Goal: Task Accomplishment & Management: Manage account settings

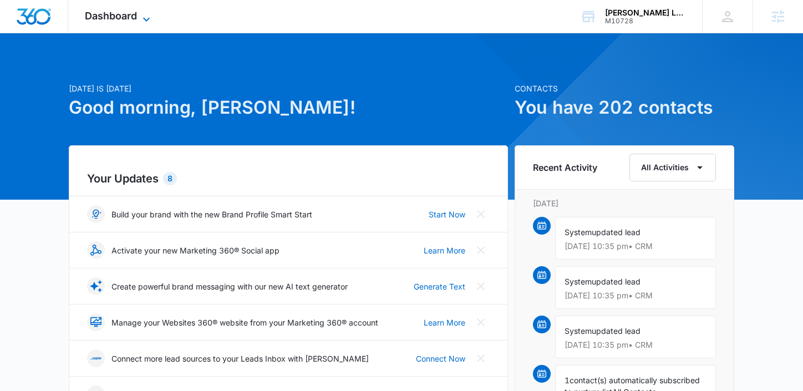
click at [126, 16] on span "Dashboard" at bounding box center [111, 16] width 52 height 12
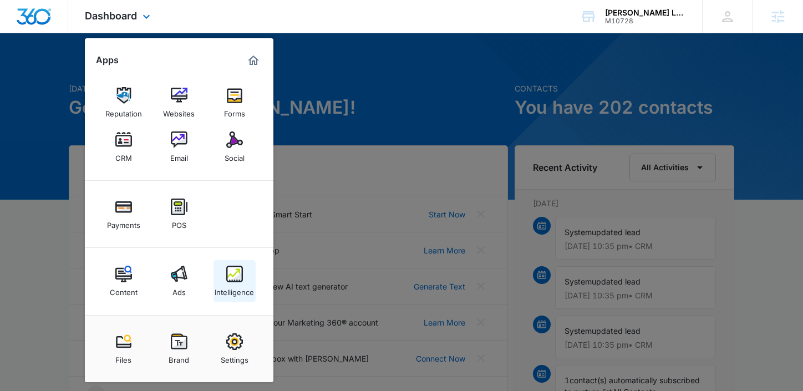
click at [239, 286] on div "Intelligence" at bounding box center [234, 289] width 39 height 14
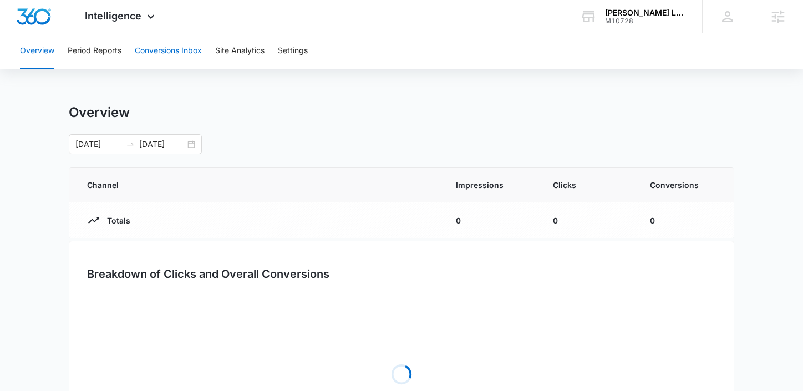
click at [185, 54] on button "Conversions Inbox" at bounding box center [168, 50] width 67 height 35
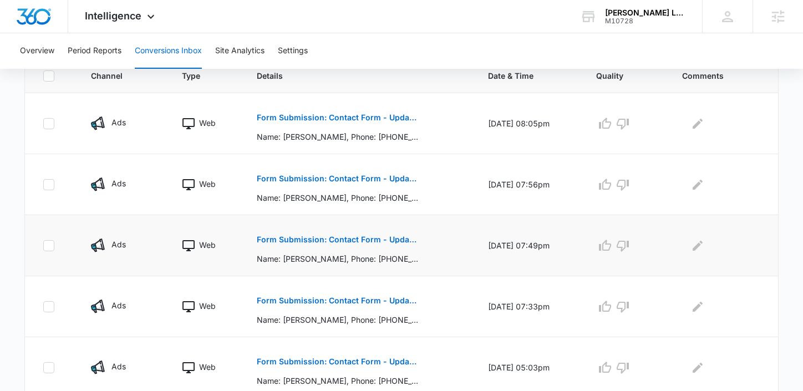
scroll to position [262, 0]
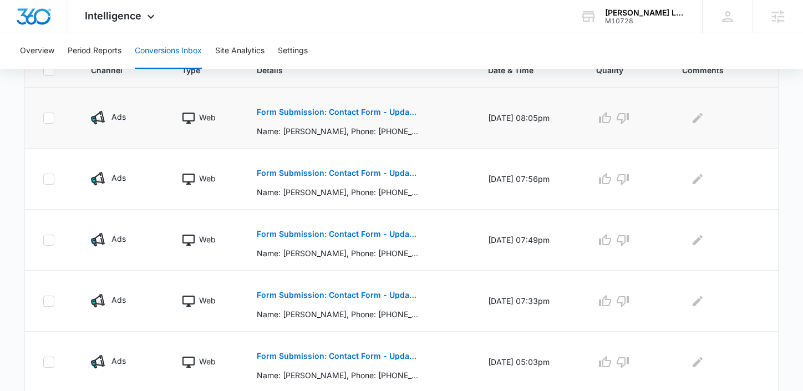
click at [363, 113] on p "Form Submission: Contact Form - Updated 8/1/24" at bounding box center [337, 112] width 161 height 8
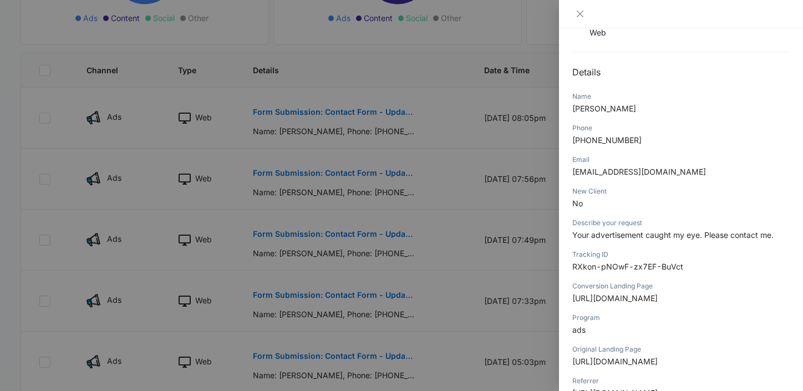
scroll to position [97, 0]
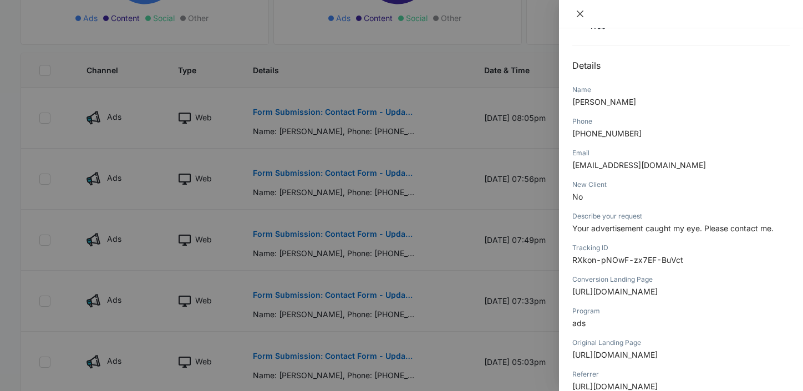
click at [579, 10] on icon "close" at bounding box center [579, 13] width 9 height 9
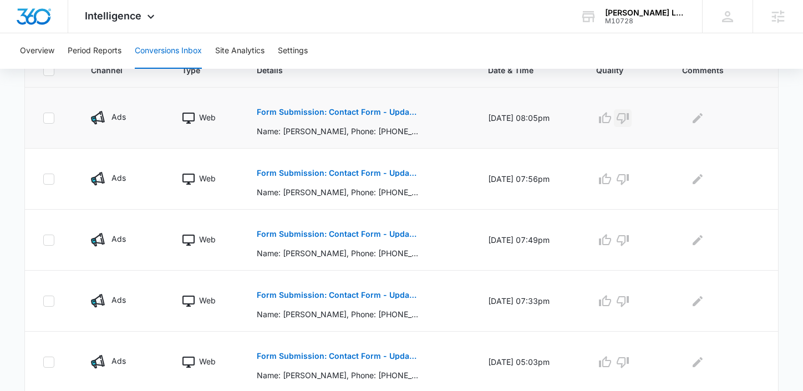
click at [629, 112] on icon "button" at bounding box center [622, 117] width 13 height 13
click at [308, 171] on p "Form Submission: Contact Form - Updated 8/1/24" at bounding box center [337, 173] width 161 height 8
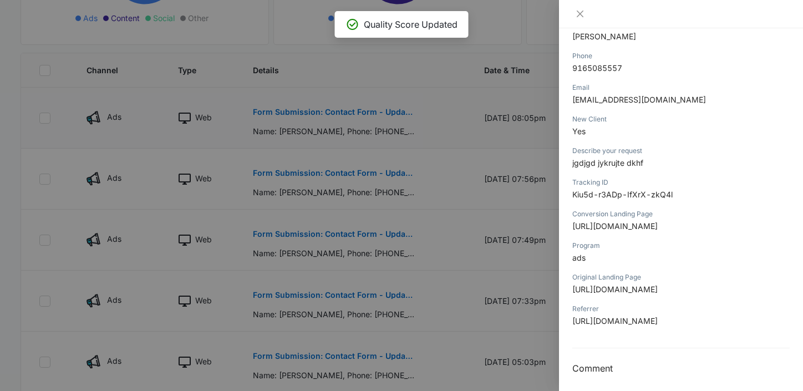
scroll to position [179, 0]
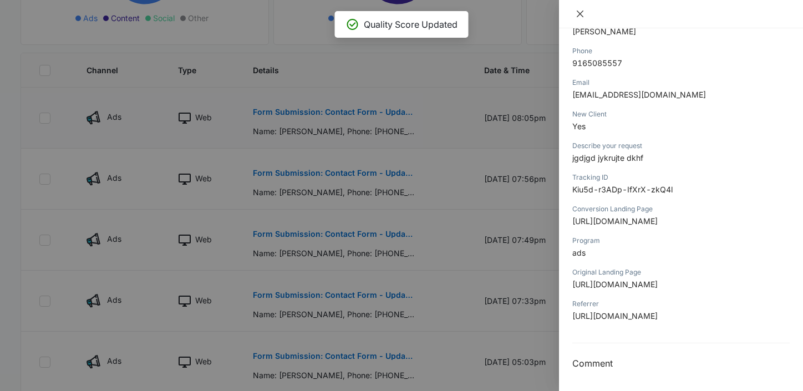
click at [580, 12] on icon "close" at bounding box center [579, 13] width 9 height 9
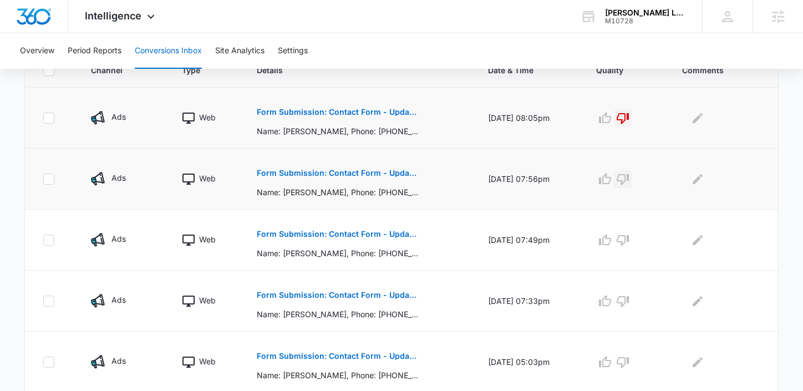
click at [628, 185] on icon "button" at bounding box center [622, 178] width 13 height 13
click at [340, 236] on p "Form Submission: Contact Form - Updated 8/1/24" at bounding box center [337, 234] width 161 height 8
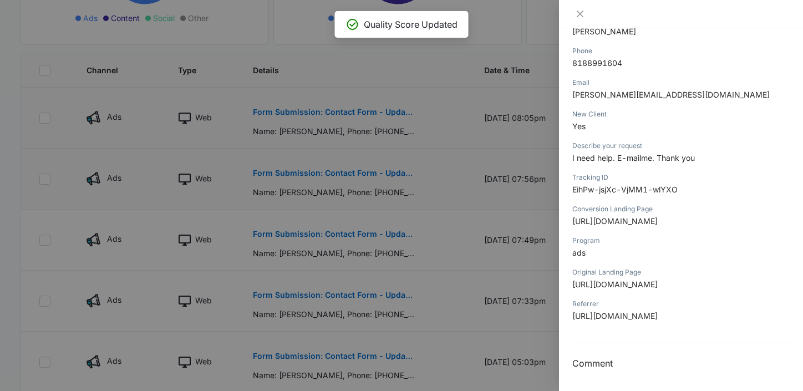
scroll to position [213, 0]
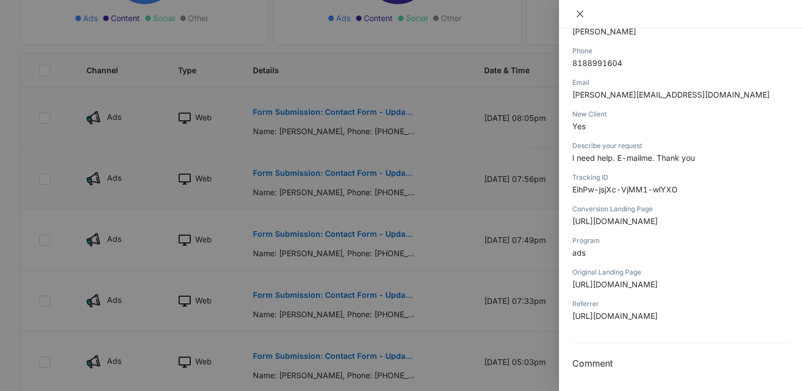
click at [583, 16] on icon "close" at bounding box center [579, 13] width 9 height 9
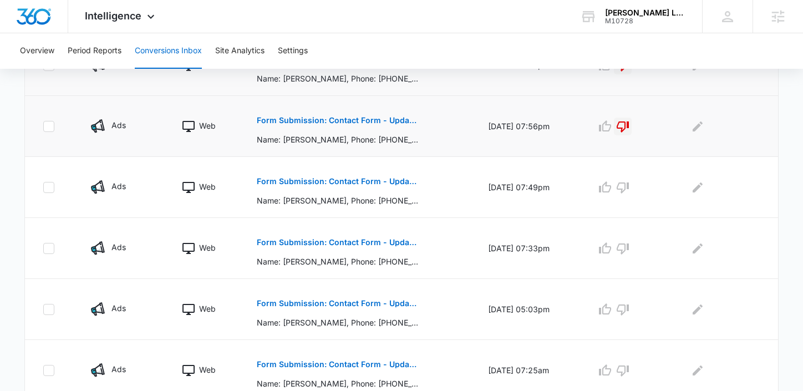
scroll to position [353, 0]
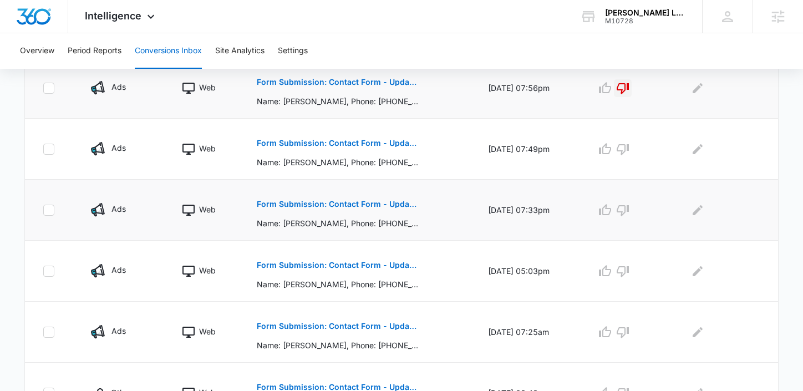
click at [354, 195] on button "Form Submission: Contact Form - Updated 8/1/24" at bounding box center [337, 204] width 161 height 27
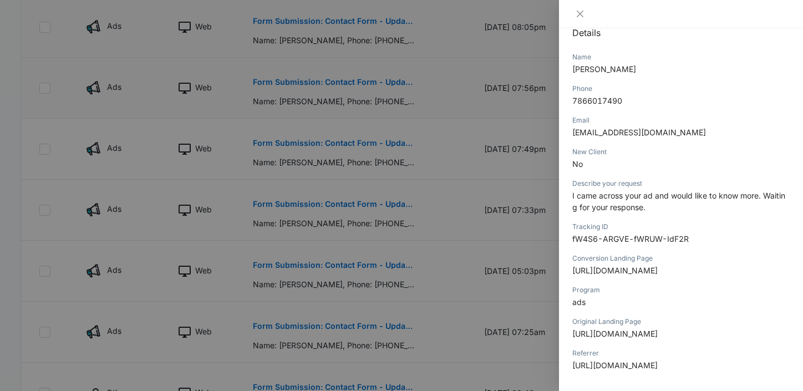
scroll to position [147, 0]
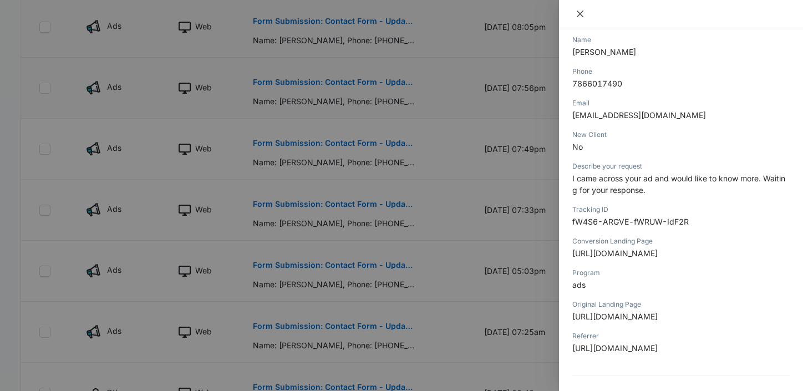
click at [584, 16] on icon "close" at bounding box center [579, 13] width 9 height 9
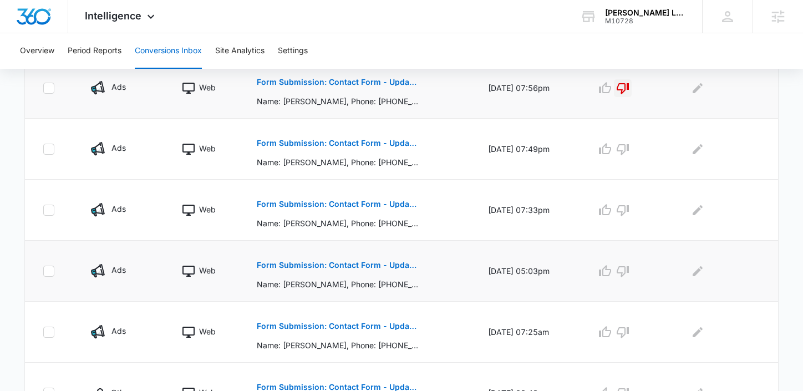
click at [319, 264] on p "Form Submission: Contact Form - Updated 8/1/24" at bounding box center [337, 265] width 161 height 8
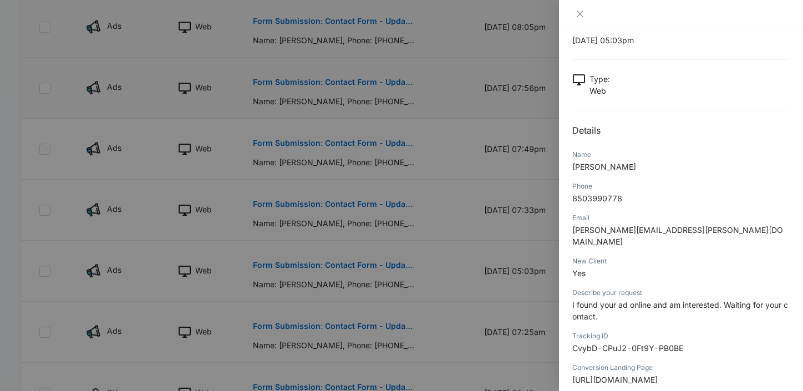
scroll to position [39, 0]
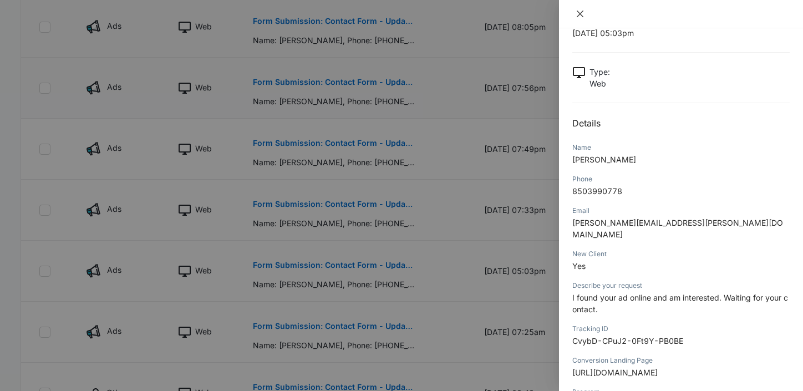
click at [579, 14] on icon "close" at bounding box center [579, 13] width 9 height 9
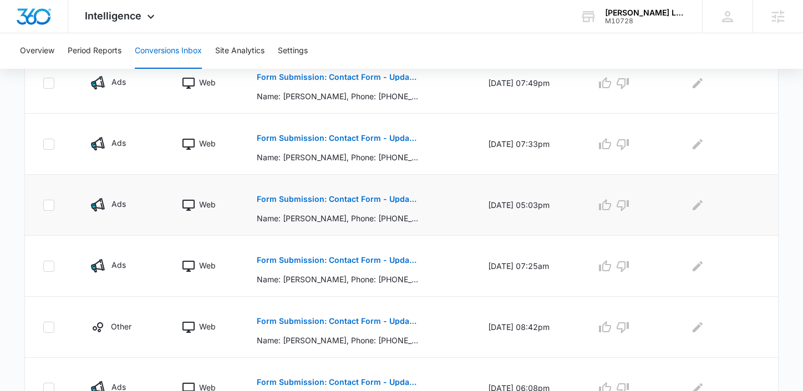
scroll to position [445, 0]
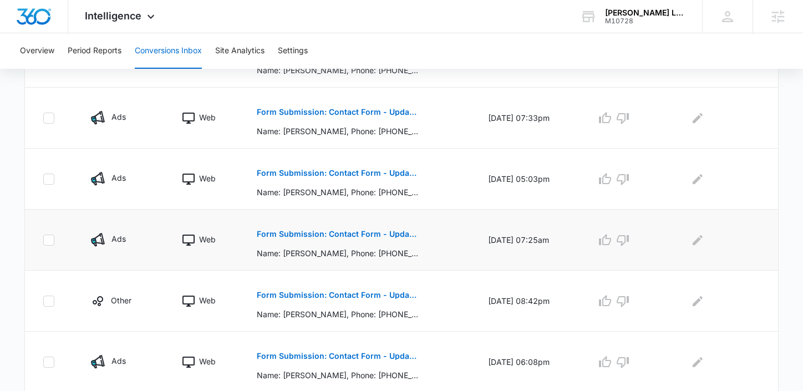
click at [358, 226] on button "Form Submission: Contact Form - Updated 8/1/24" at bounding box center [337, 234] width 161 height 27
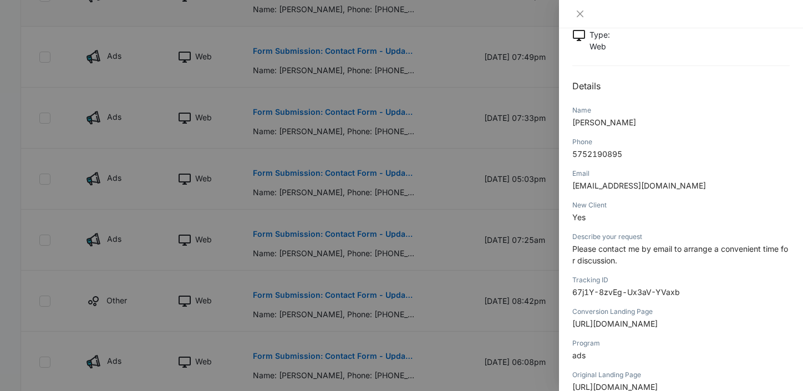
scroll to position [85, 0]
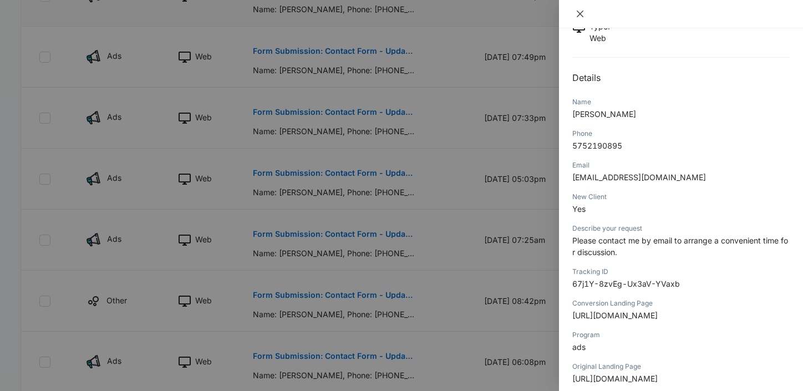
click at [578, 16] on icon "close" at bounding box center [579, 13] width 9 height 9
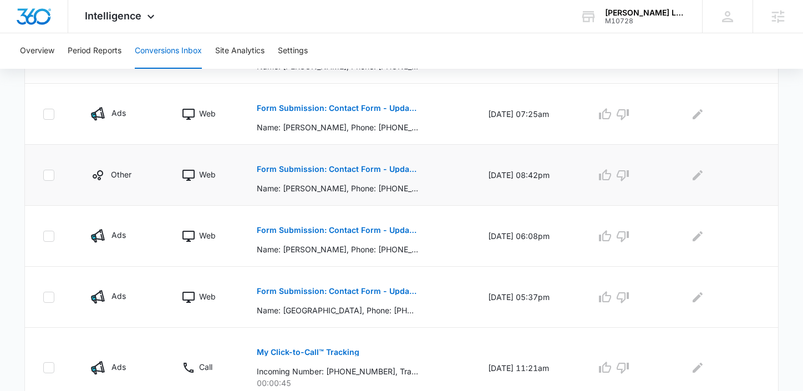
scroll to position [578, 0]
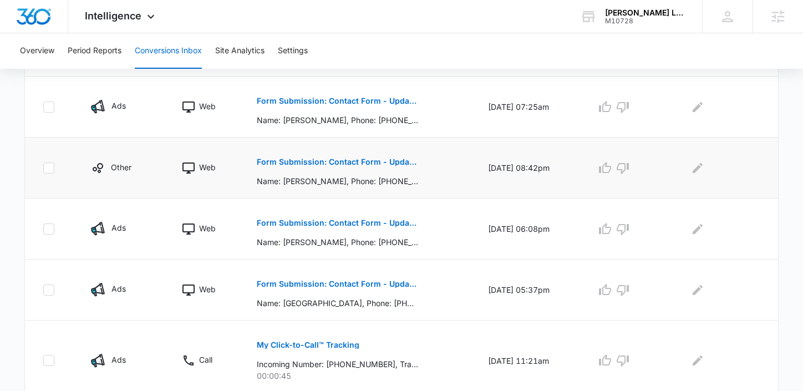
click at [339, 156] on button "Form Submission: Contact Form - Updated 8/1/24" at bounding box center [337, 162] width 161 height 27
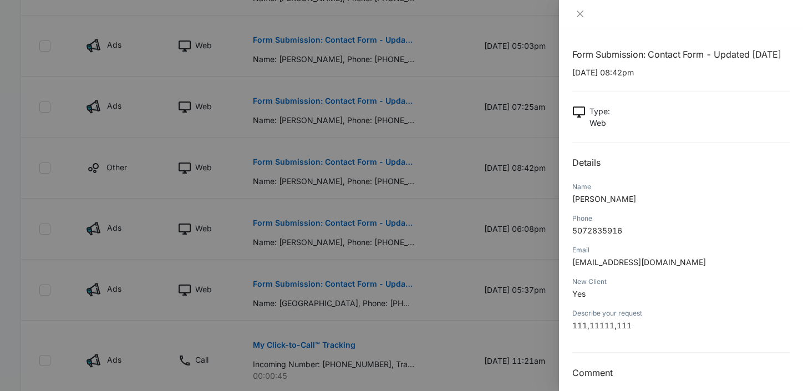
scroll to position [23, 0]
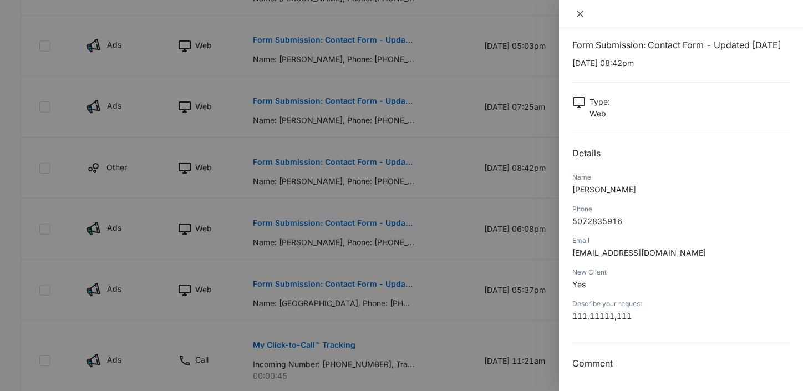
click at [584, 15] on icon "close" at bounding box center [579, 13] width 9 height 9
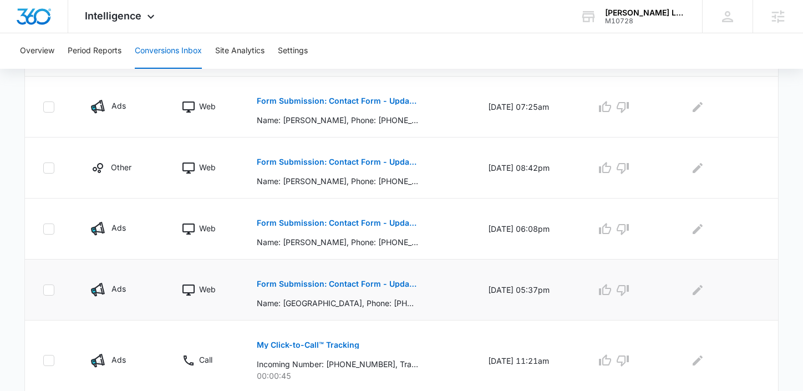
click at [339, 282] on p "Form Submission: Contact Form - Updated 8/1/24" at bounding box center [337, 284] width 161 height 8
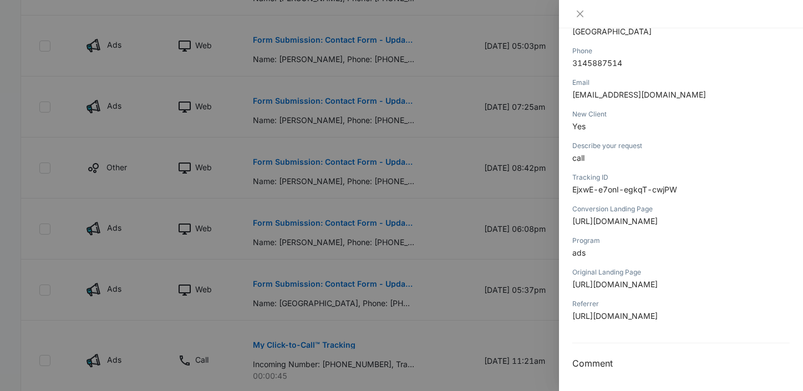
scroll to position [168, 0]
click at [581, 16] on icon "close" at bounding box center [579, 13] width 9 height 9
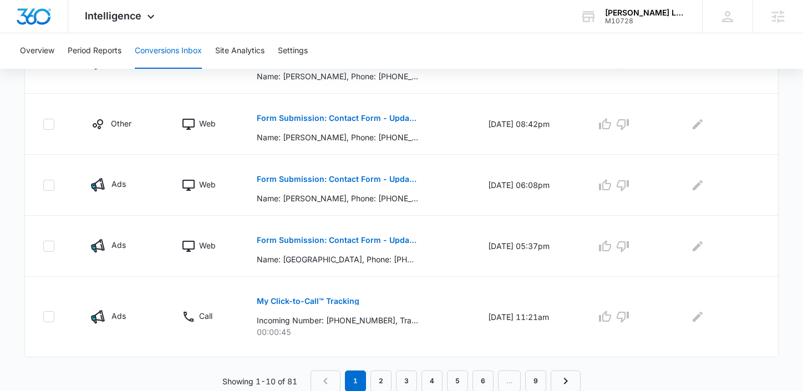
scroll to position [622, 0]
click at [386, 386] on link "2" at bounding box center [380, 380] width 21 height 21
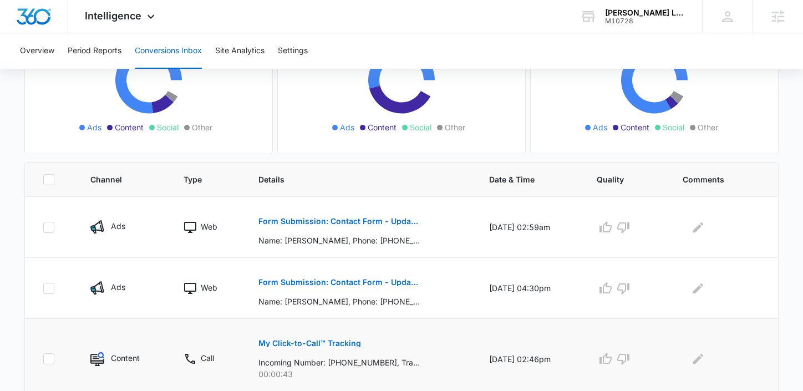
scroll to position [167, 0]
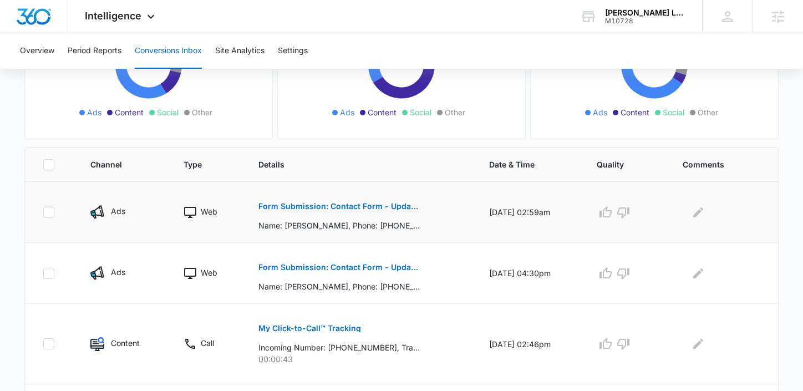
click at [312, 204] on p "Form Submission: Contact Form - Updated 8/1/24" at bounding box center [338, 206] width 161 height 8
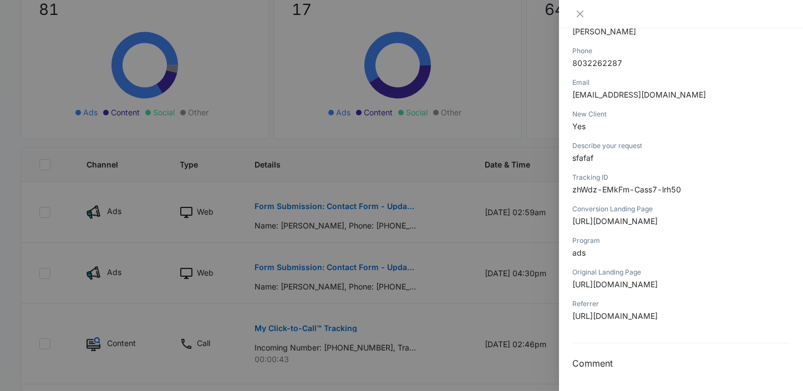
scroll to position [223, 0]
click at [579, 16] on icon "close" at bounding box center [579, 13] width 9 height 9
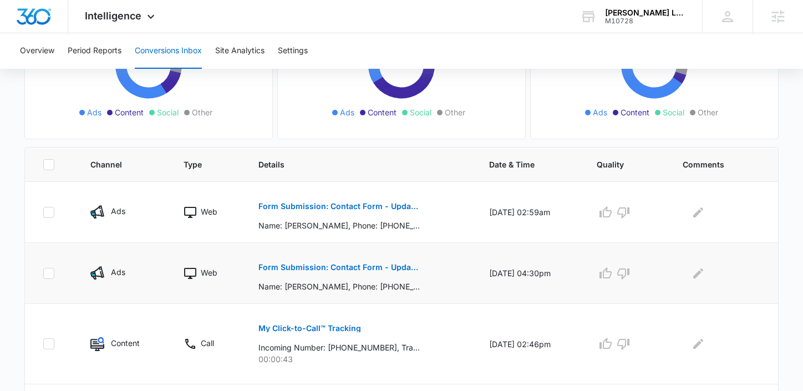
click at [327, 266] on p "Form Submission: Contact Form - Updated 8/1/24" at bounding box center [338, 267] width 161 height 8
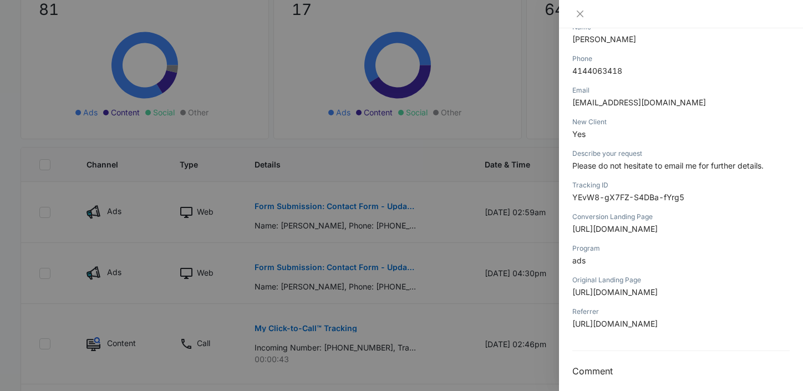
scroll to position [161, 0]
click at [578, 18] on icon "close" at bounding box center [579, 13] width 9 height 9
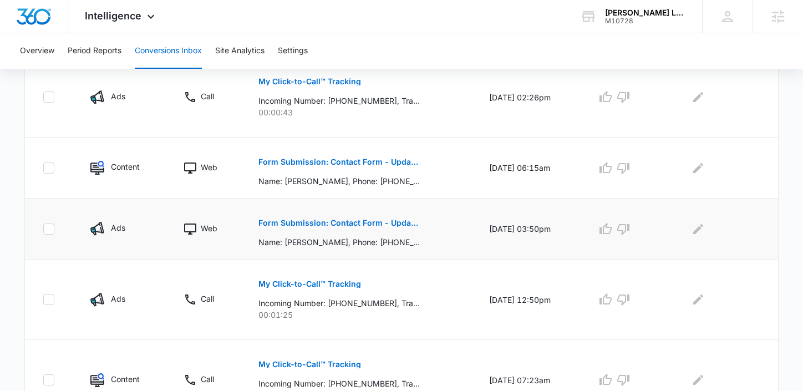
scroll to position [507, 0]
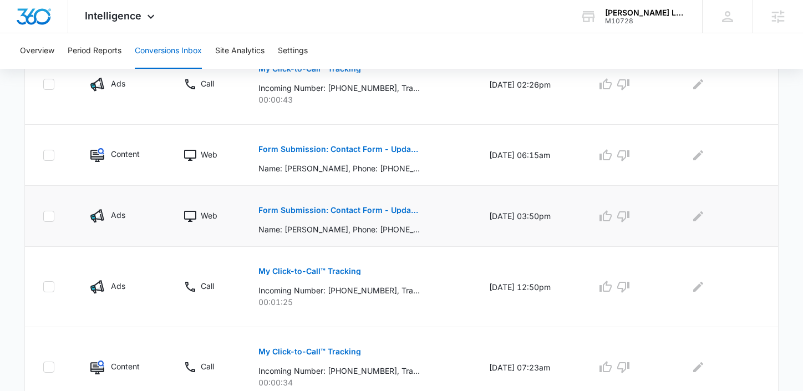
click at [336, 206] on p "Form Submission: Contact Form - Updated 8/1/24" at bounding box center [338, 210] width 161 height 8
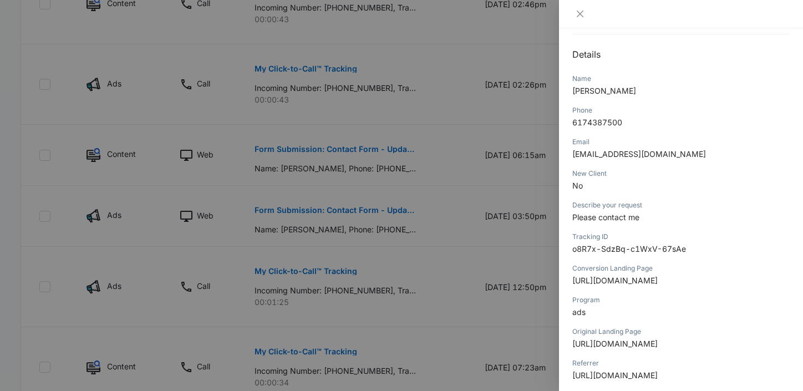
scroll to position [124, 0]
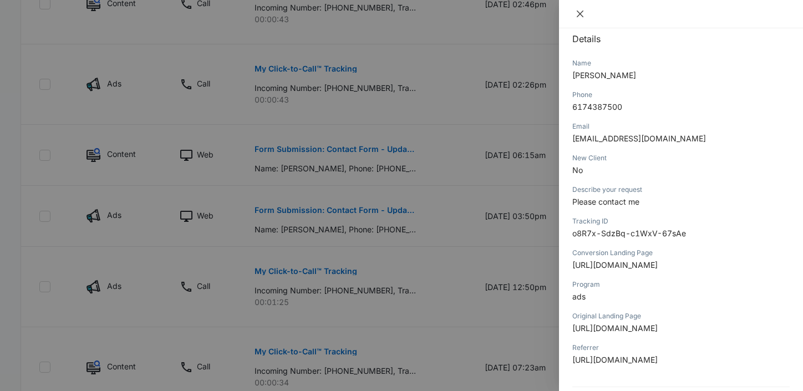
click at [580, 13] on icon "close" at bounding box center [580, 14] width 7 height 7
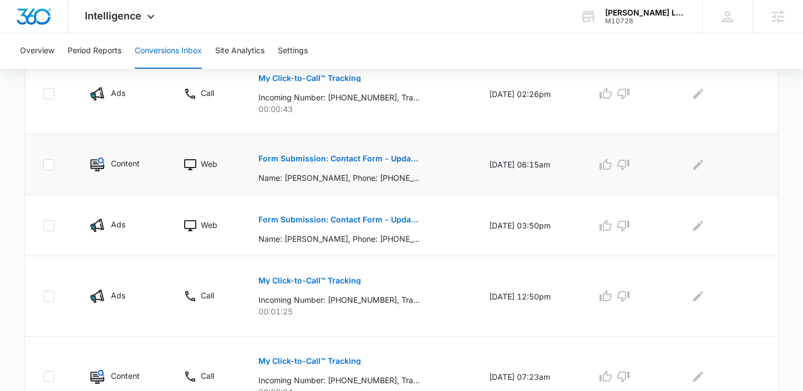
scroll to position [496, 0]
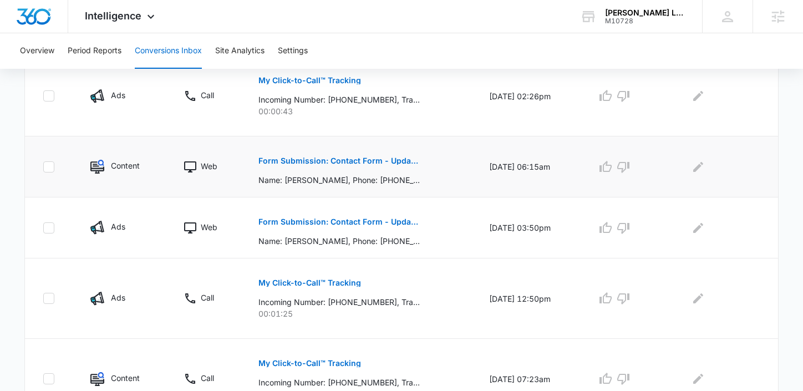
click at [347, 158] on p "Form Submission: Contact Form - Updated 8/1/24" at bounding box center [338, 161] width 161 height 8
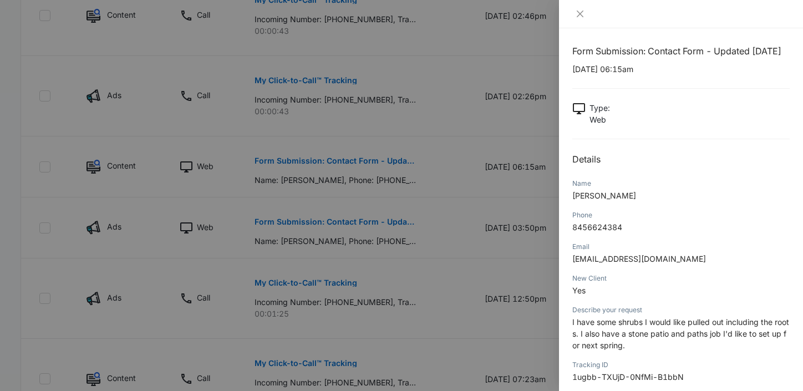
scroll to position [0, 0]
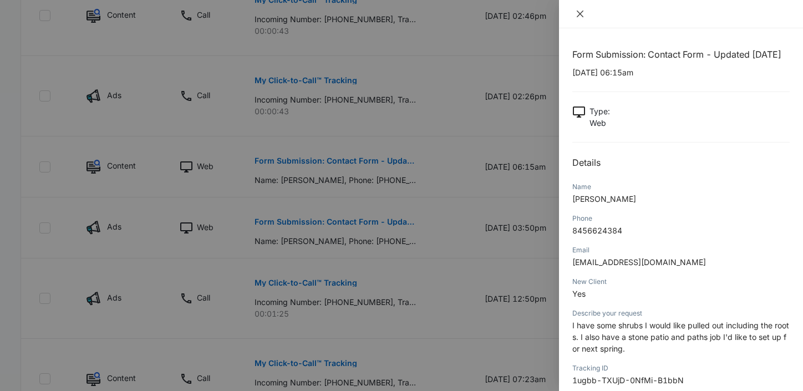
click at [577, 13] on icon "close" at bounding box center [579, 13] width 9 height 9
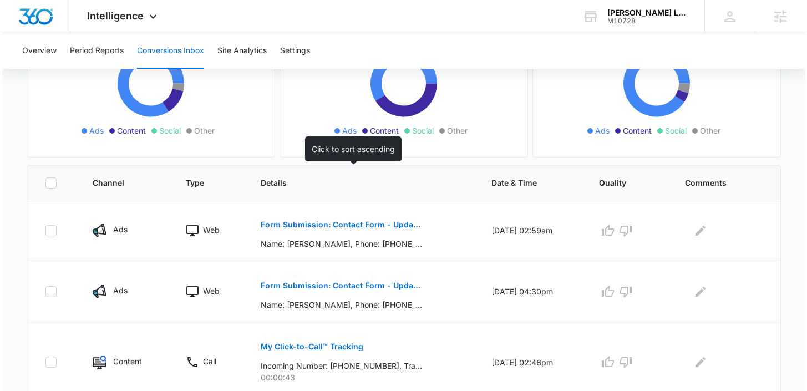
scroll to position [198, 0]
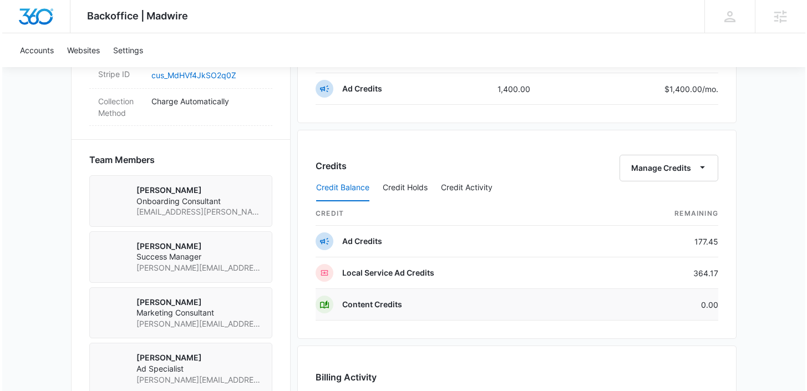
scroll to position [792, 0]
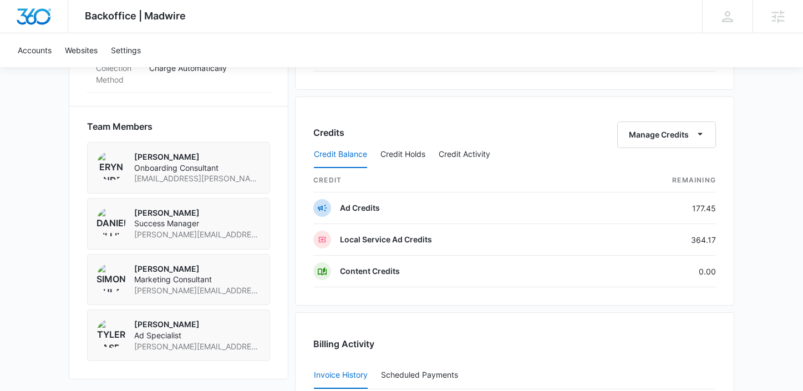
click at [662, 143] on div "Credit Balance Credit Holds Credit Activity" at bounding box center [514, 155] width 402 height 28
click at [648, 137] on button "Manage Credits" at bounding box center [666, 134] width 99 height 27
click at [636, 164] on button "Transfer Credits" at bounding box center [667, 170] width 98 height 17
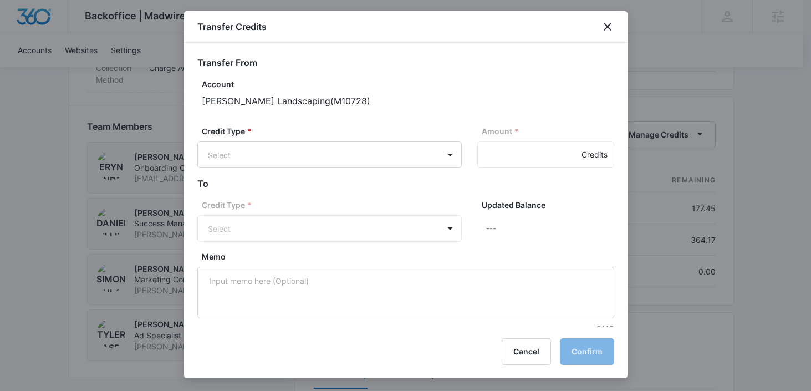
click at [319, 170] on div "Credit Type * Select Amount * Credits" at bounding box center [405, 151] width 417 height 52
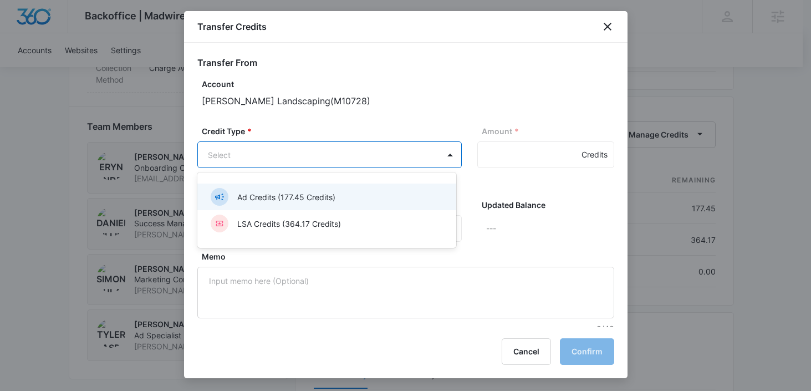
click at [296, 197] on p "Ad Credits (177.45 Credits)" at bounding box center [286, 197] width 98 height 12
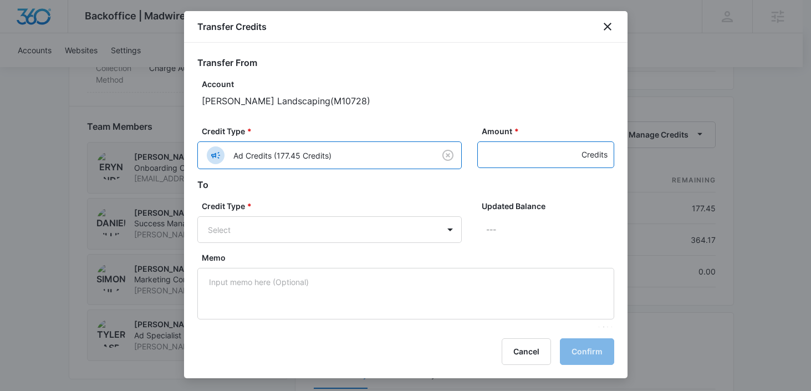
click at [535, 156] on input "Amount *" at bounding box center [545, 154] width 137 height 27
type input "177.45"
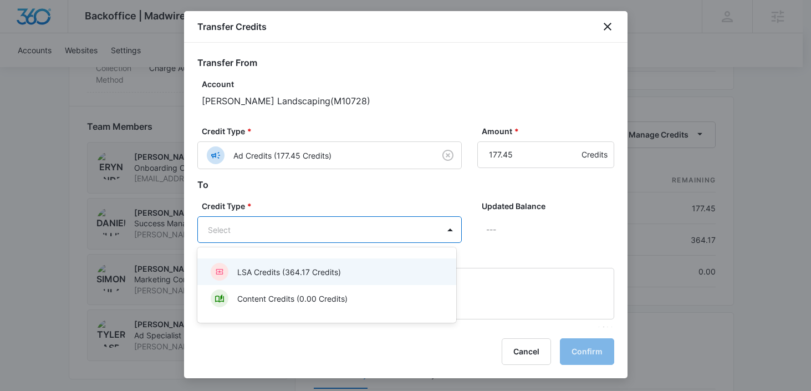
click at [389, 272] on div "LSA Credits (364.17 Credits)" at bounding box center [326, 272] width 230 height 18
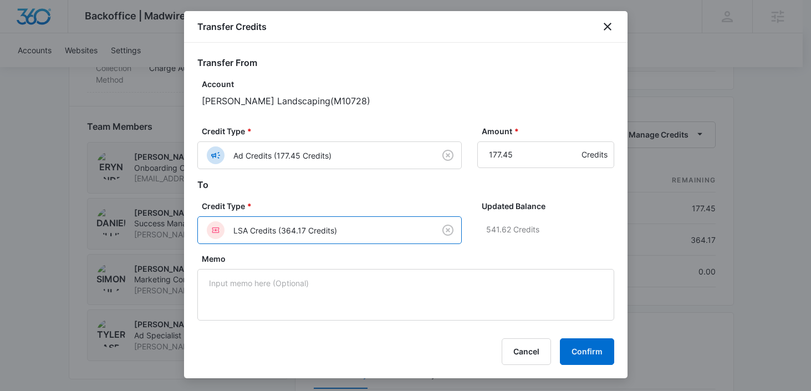
click at [590, 367] on div "Transfer Credits Transfer From Account Benninger Landscaping ( M10728 ) Credit …" at bounding box center [405, 194] width 443 height 367
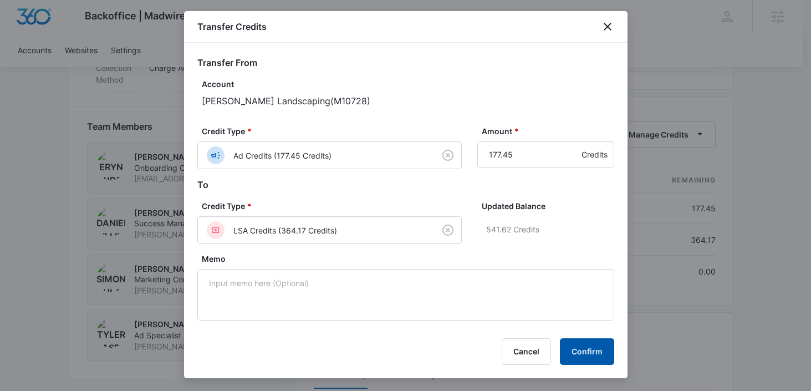
click at [590, 354] on button "Confirm" at bounding box center [587, 351] width 54 height 27
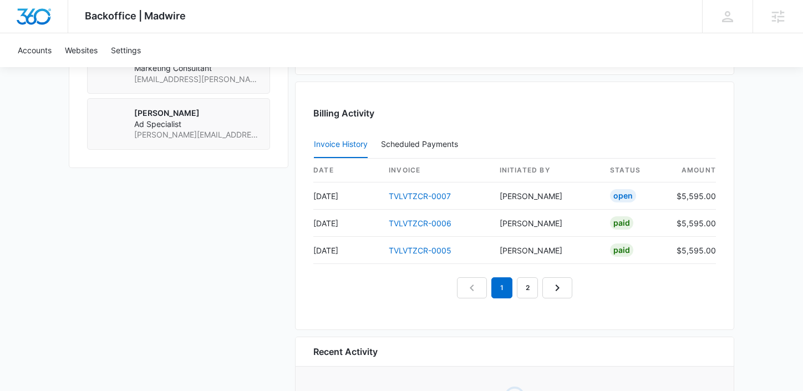
scroll to position [1025, 0]
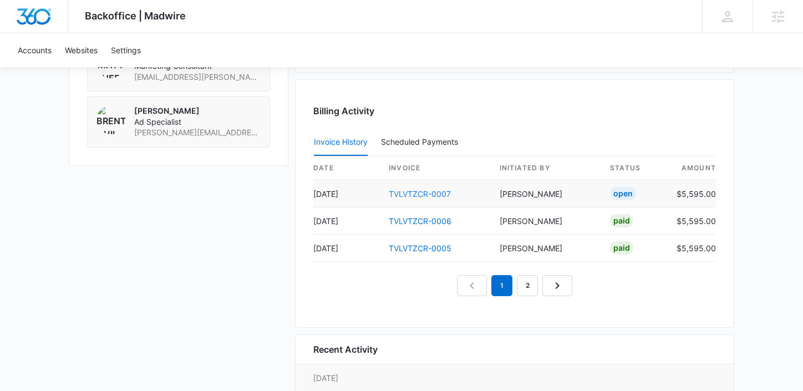
click at [420, 191] on link "TVLVTZCR-0007" at bounding box center [420, 193] width 62 height 9
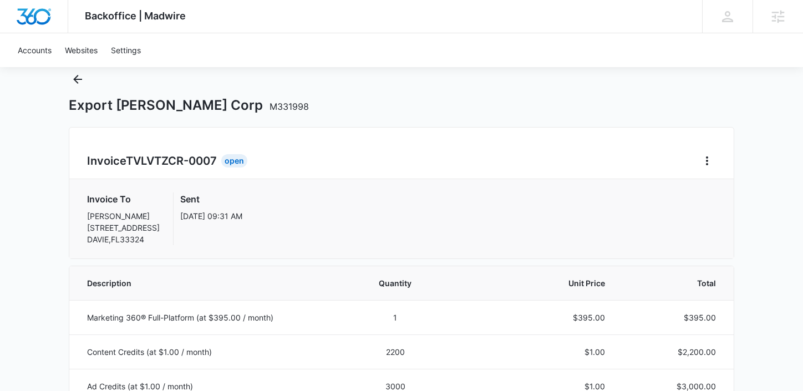
scroll to position [35, 0]
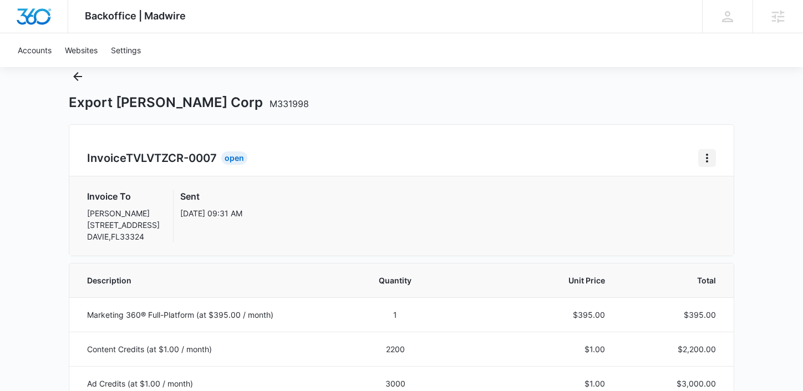
click at [707, 158] on icon "Home" at bounding box center [707, 158] width 2 height 9
click at [689, 186] on link "Download Invoice" at bounding box center [656, 188] width 64 height 9
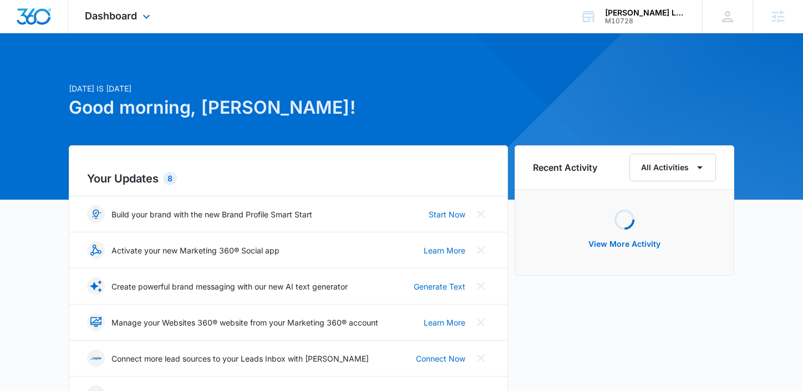
click at [81, 18] on div "Dashboard Apps Reputation Websites Forms CRM Email Social Payments POS Content …" at bounding box center [118, 16] width 101 height 33
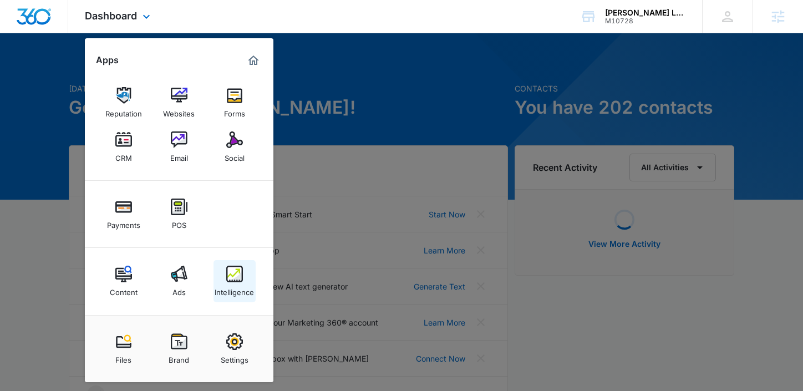
click at [226, 283] on div "Intelligence" at bounding box center [234, 289] width 39 height 14
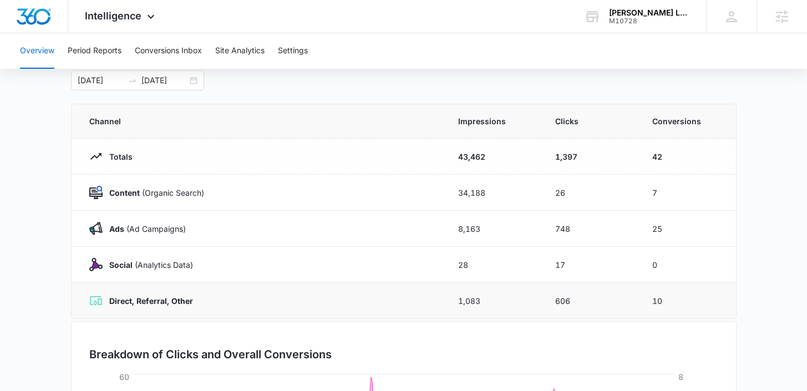
scroll to position [63, 0]
click at [125, 21] on span "Intelligence" at bounding box center [113, 16] width 57 height 12
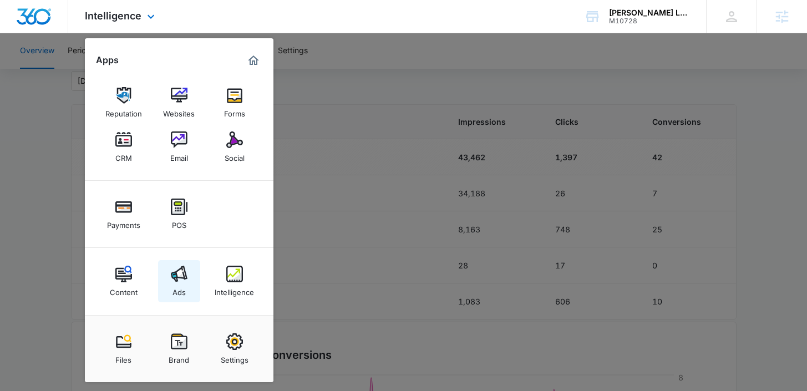
click at [166, 272] on link "Ads" at bounding box center [179, 281] width 42 height 42
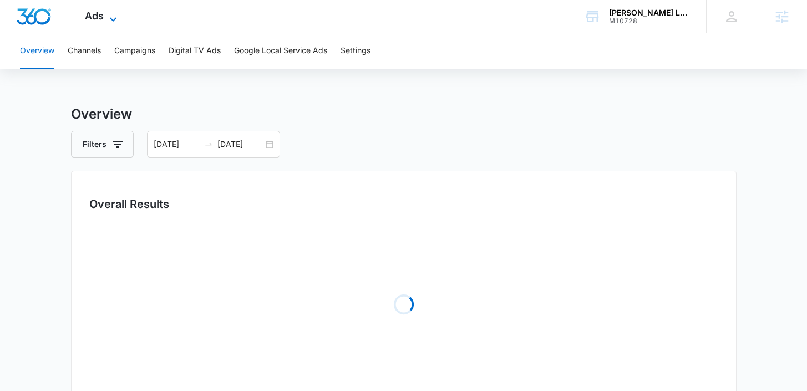
click at [95, 19] on span "Ads" at bounding box center [94, 16] width 19 height 12
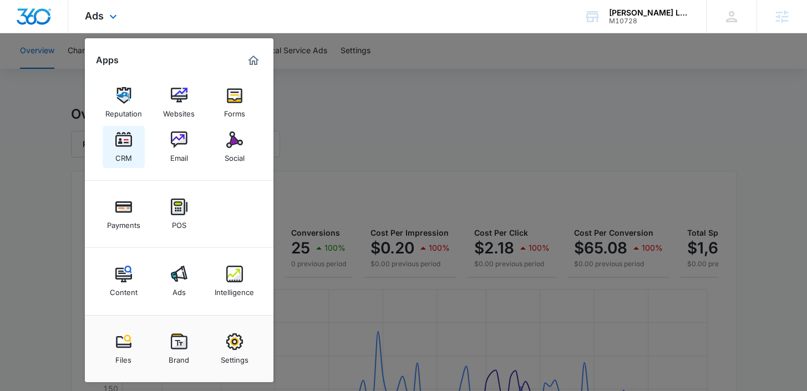
click at [121, 150] on div "CRM" at bounding box center [123, 155] width 17 height 14
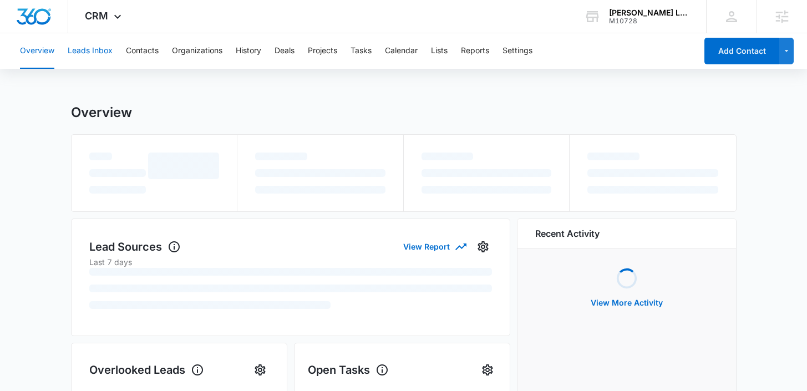
click at [103, 55] on button "Leads Inbox" at bounding box center [90, 50] width 45 height 35
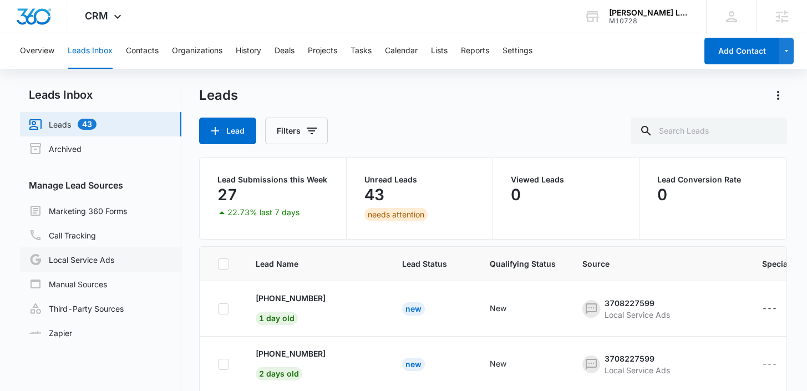
click at [95, 260] on link "Local Service Ads" at bounding box center [71, 259] width 85 height 13
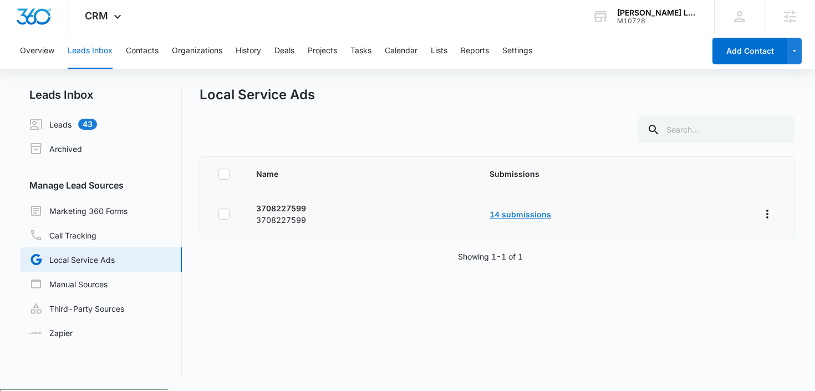
click at [533, 213] on link "14 submissions" at bounding box center [520, 214] width 62 height 9
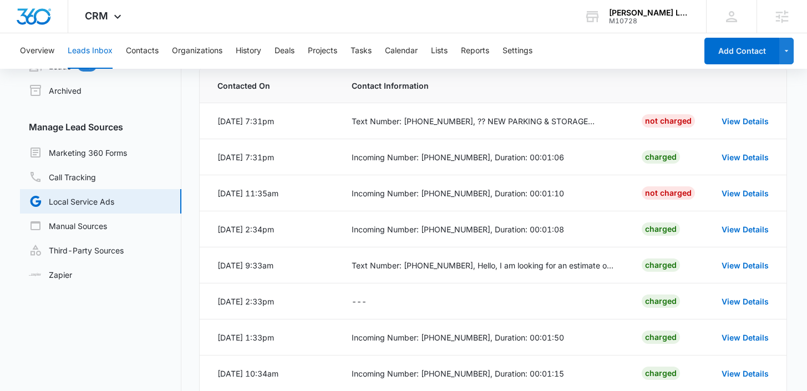
scroll to position [57, 0]
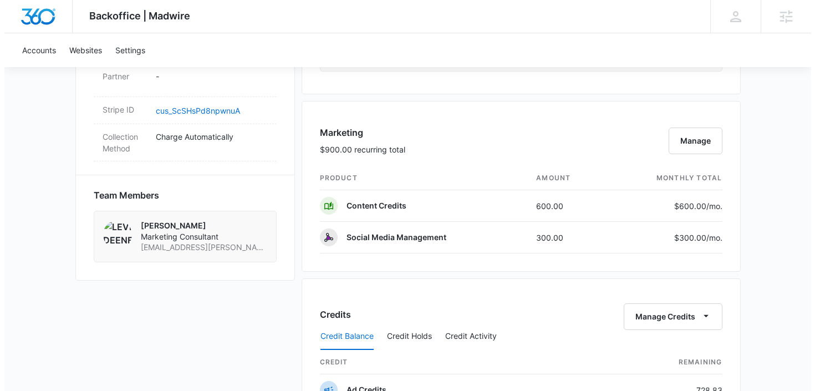
scroll to position [659, 0]
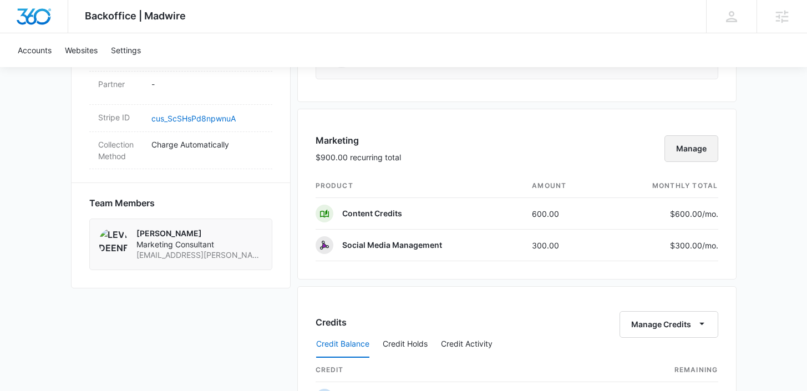
click at [680, 154] on button "Manage" at bounding box center [691, 148] width 54 height 27
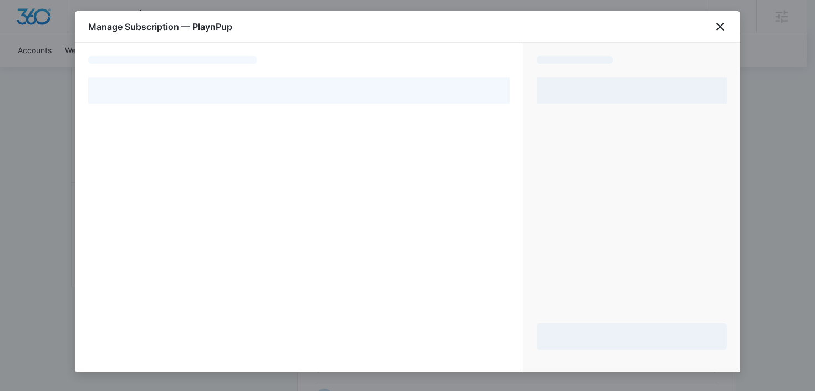
select select "pm_1Rjk4lA4n8RTgNjUrUY0z1Aj"
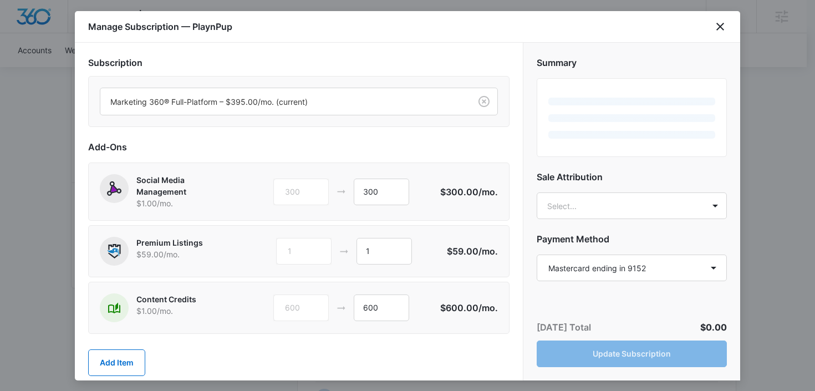
scroll to position [20, 0]
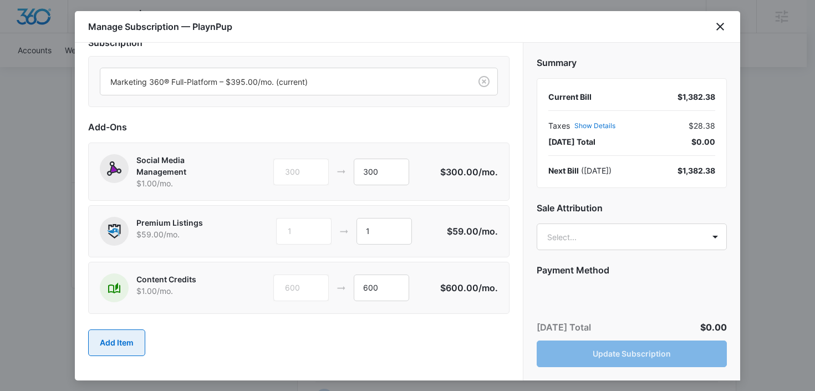
click at [132, 335] on button "Add Item" at bounding box center [116, 342] width 57 height 27
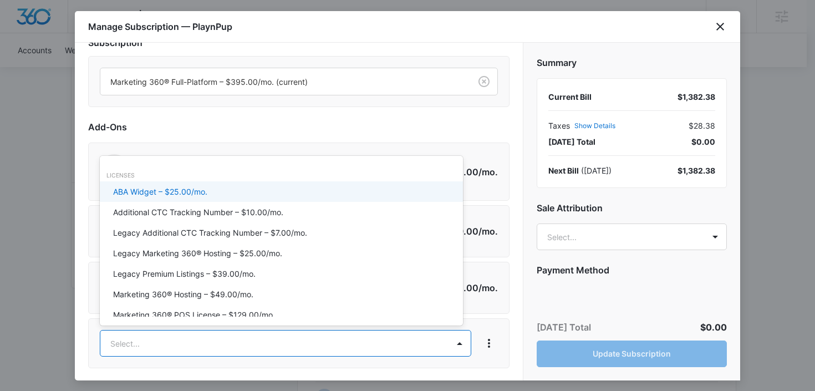
click at [161, 337] on body "Backoffice | Madwire Apps Settings DB Danielle Billington danielle.billington@m…" at bounding box center [407, 213] width 815 height 1745
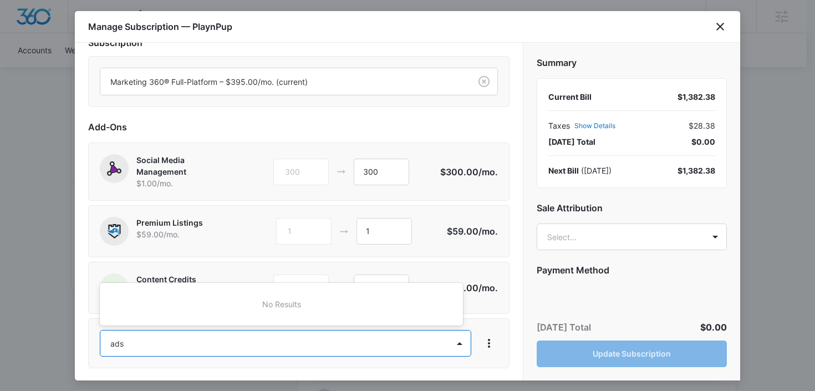
type input "ad"
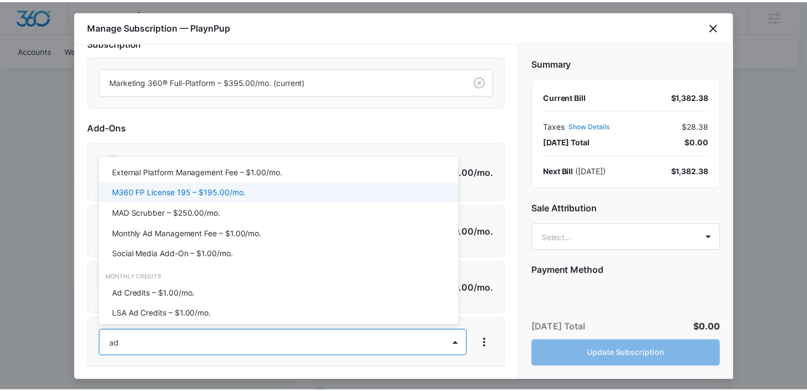
scroll to position [156, 0]
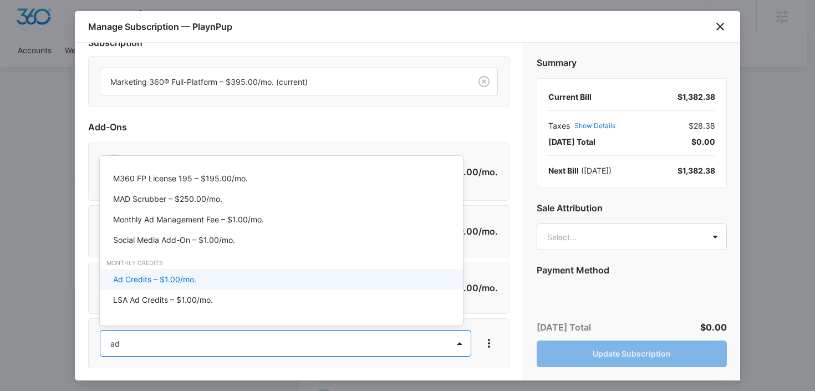
click at [159, 278] on p "Ad Credits – $1.00/mo." at bounding box center [154, 279] width 83 height 12
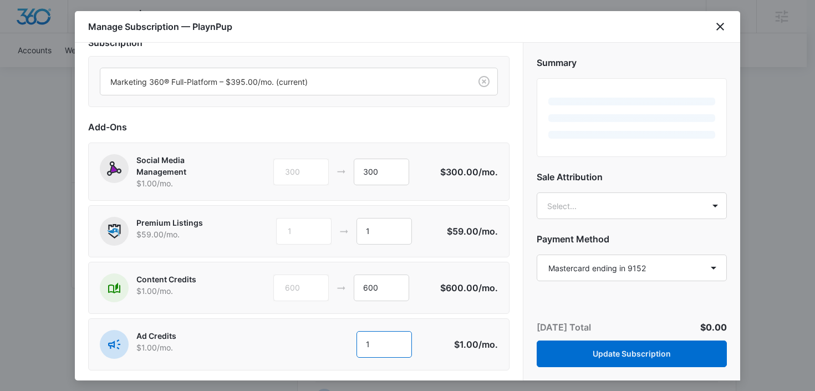
click at [376, 342] on input "1" at bounding box center [383, 344] width 55 height 27
type input "500"
click at [557, 209] on body "Backoffice | Madwire Apps Settings DB Danielle Billington danielle.billington@m…" at bounding box center [407, 213] width 815 height 1745
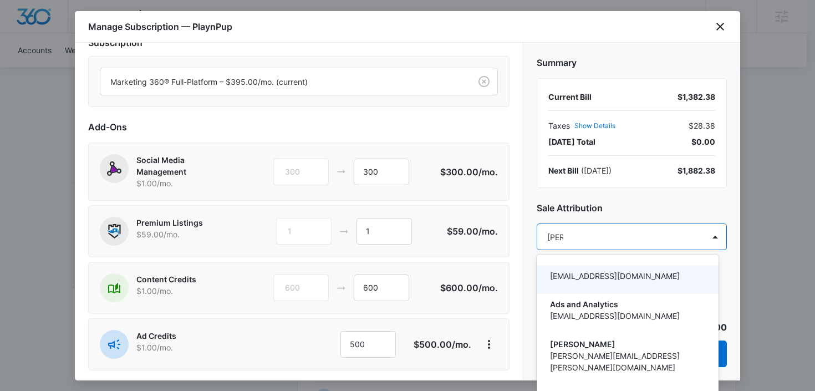
type input "dani"
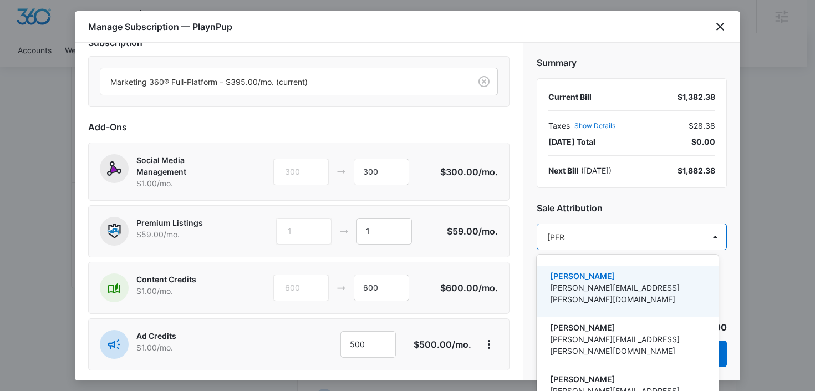
click at [587, 279] on p "[PERSON_NAME]" at bounding box center [626, 276] width 153 height 12
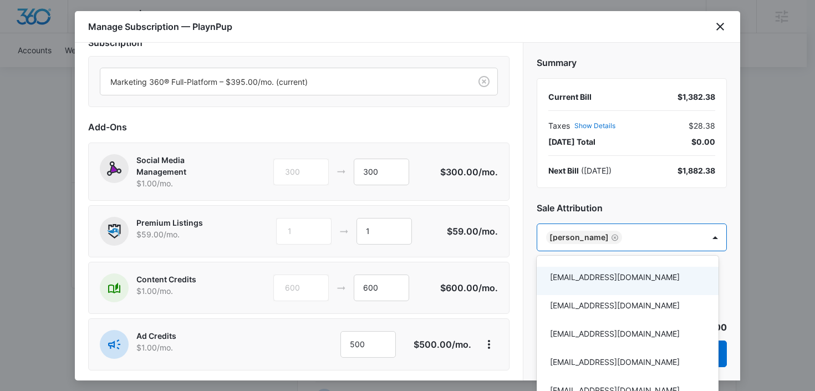
click at [528, 312] on div at bounding box center [407, 195] width 815 height 391
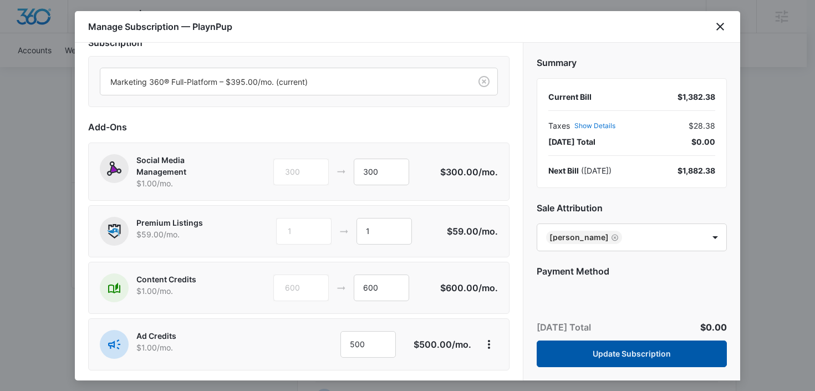
click at [563, 354] on button "Update Subscription" at bounding box center [632, 353] width 190 height 27
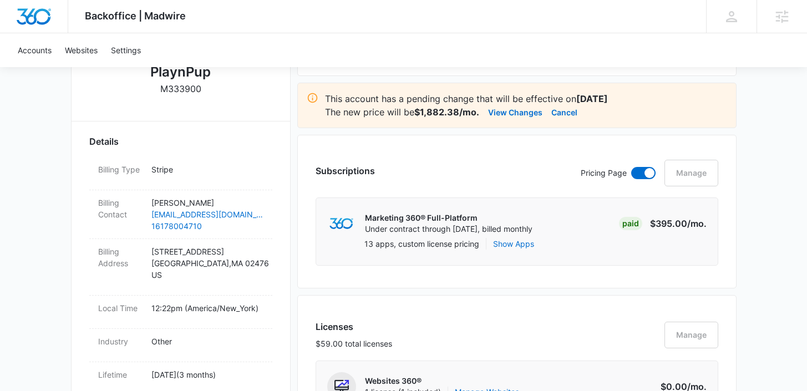
scroll to position [366, 0]
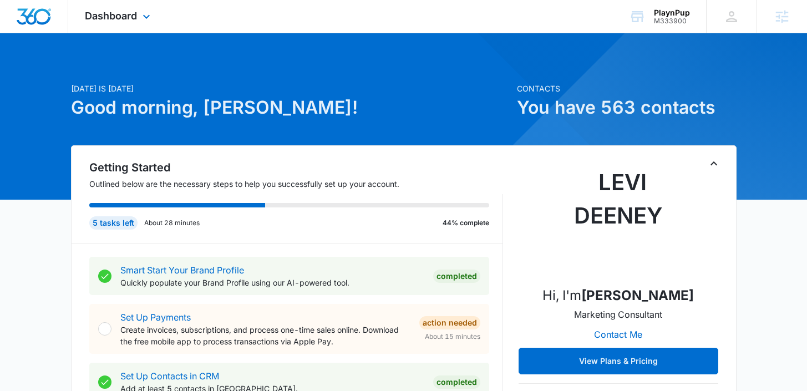
click at [141, 6] on div "Dashboard Apps Reputation Websites Forms CRM Email Social Shop Payments POS Con…" at bounding box center [118, 16] width 101 height 33
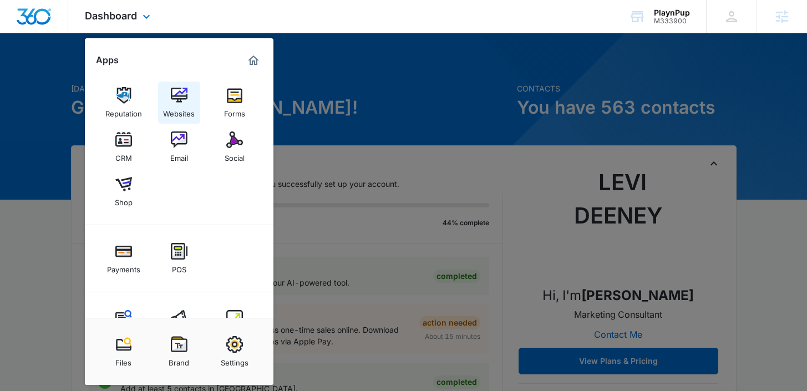
click at [178, 106] on div "Websites" at bounding box center [179, 111] width 32 height 14
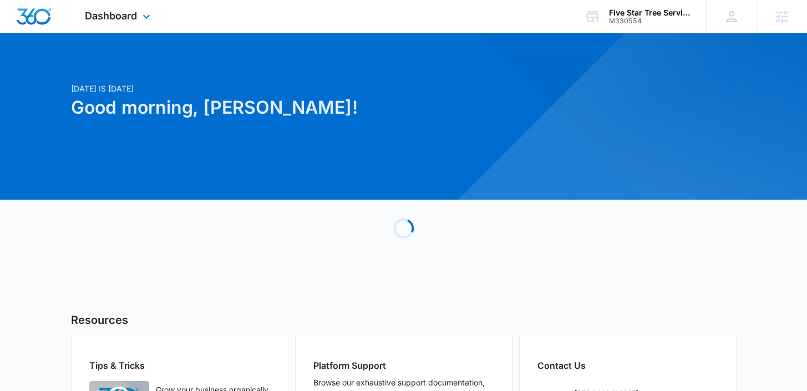
click at [139, 21] on div "Dashboard Apps Reputation Websites Forms CRM Email Social Shop Payments POS Con…" at bounding box center [118, 16] width 101 height 33
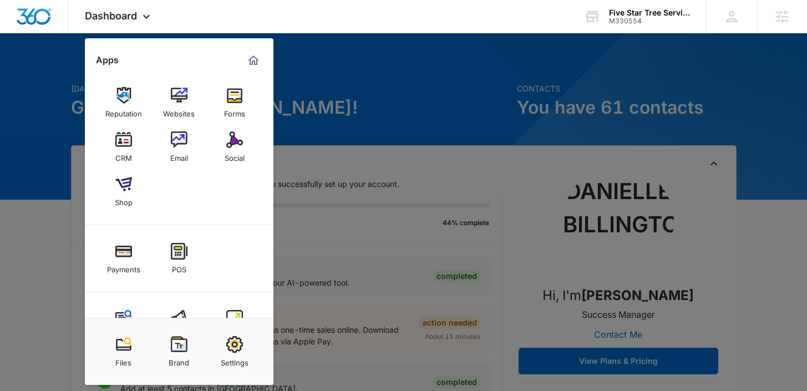
click at [370, 136] on div at bounding box center [403, 195] width 807 height 391
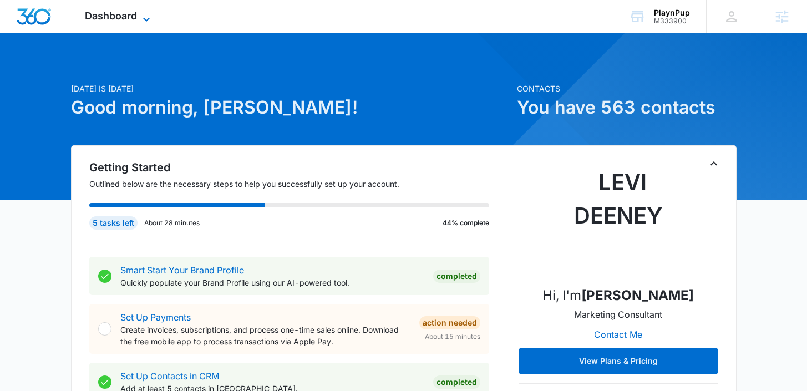
click at [123, 12] on span "Dashboard" at bounding box center [111, 16] width 52 height 12
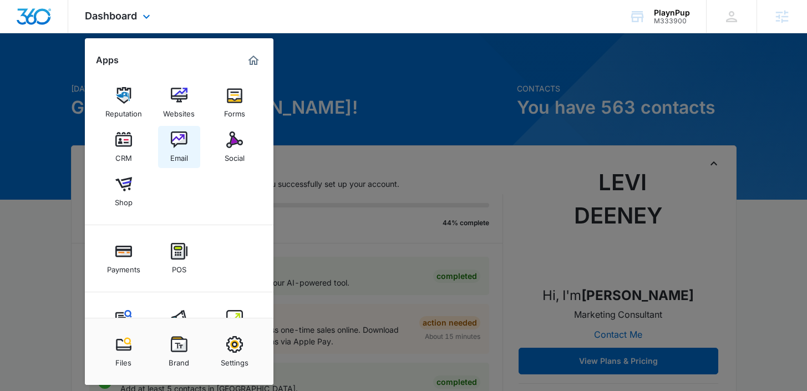
scroll to position [1, 0]
click at [177, 109] on div "Websites" at bounding box center [179, 110] width 32 height 14
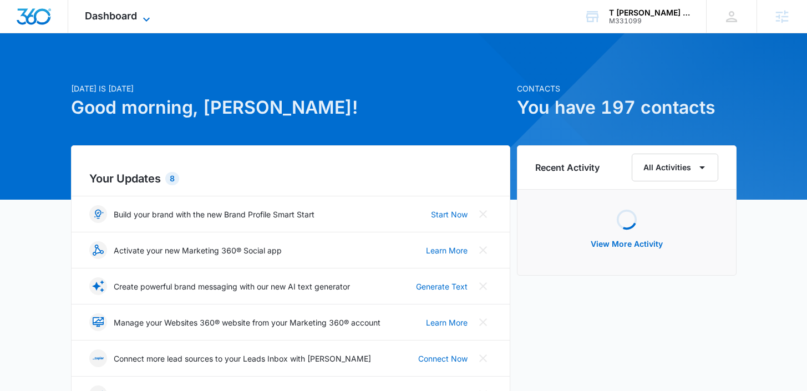
click at [107, 12] on span "Dashboard" at bounding box center [111, 16] width 52 height 12
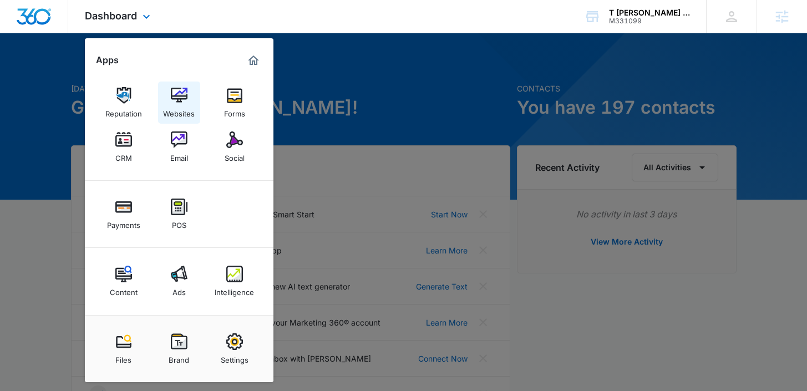
click at [181, 104] on div "Websites" at bounding box center [179, 111] width 32 height 14
